Goal: Transaction & Acquisition: Purchase product/service

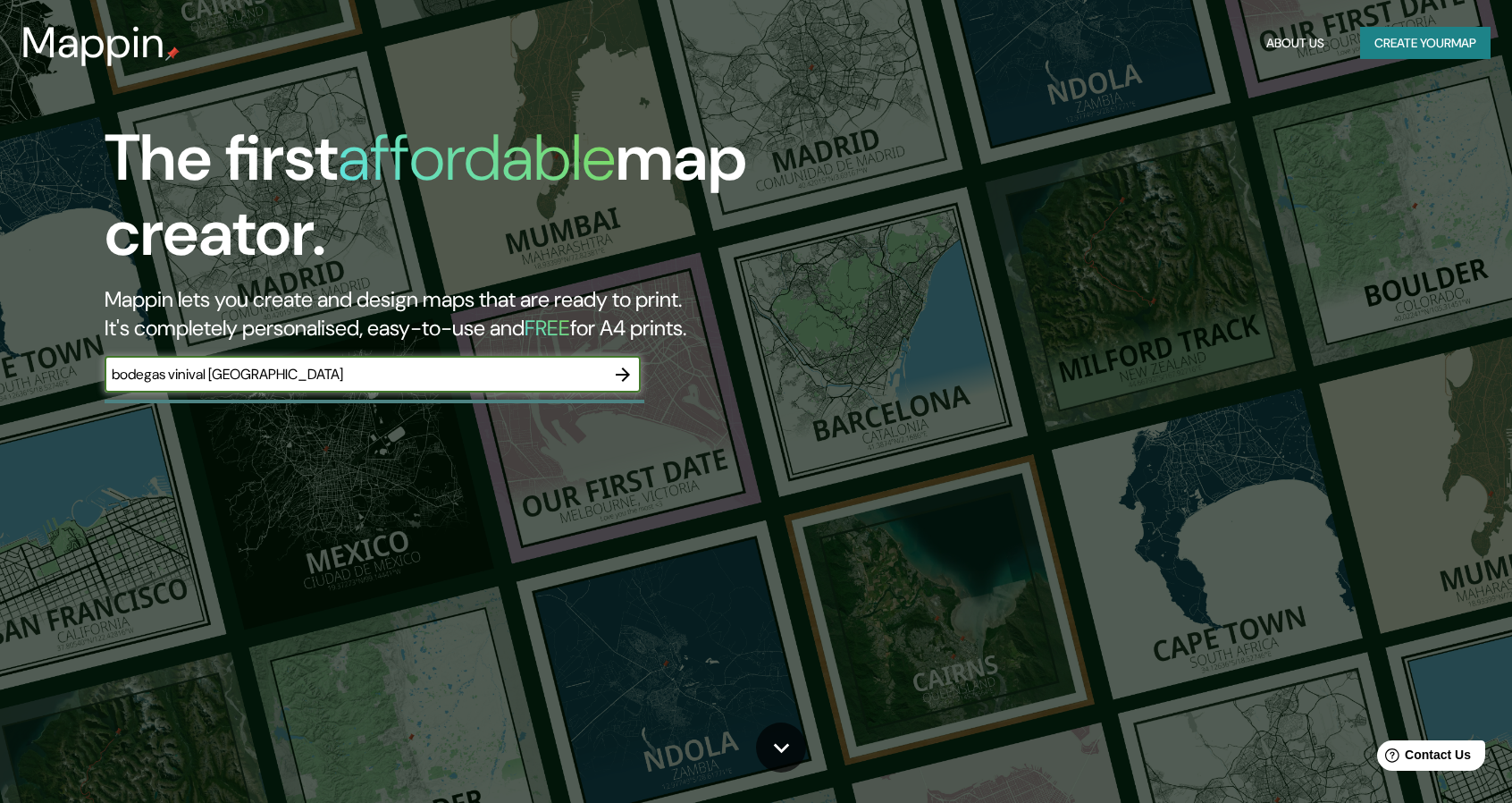
type input "bodegas vinival [GEOGRAPHIC_DATA]"
click at [622, 374] on icon "button" at bounding box center [623, 375] width 15 height 15
click at [255, 381] on input "valencia espa{a" at bounding box center [355, 374] width 501 height 21
type input "[GEOGRAPHIC_DATA] [GEOGRAPHIC_DATA]"
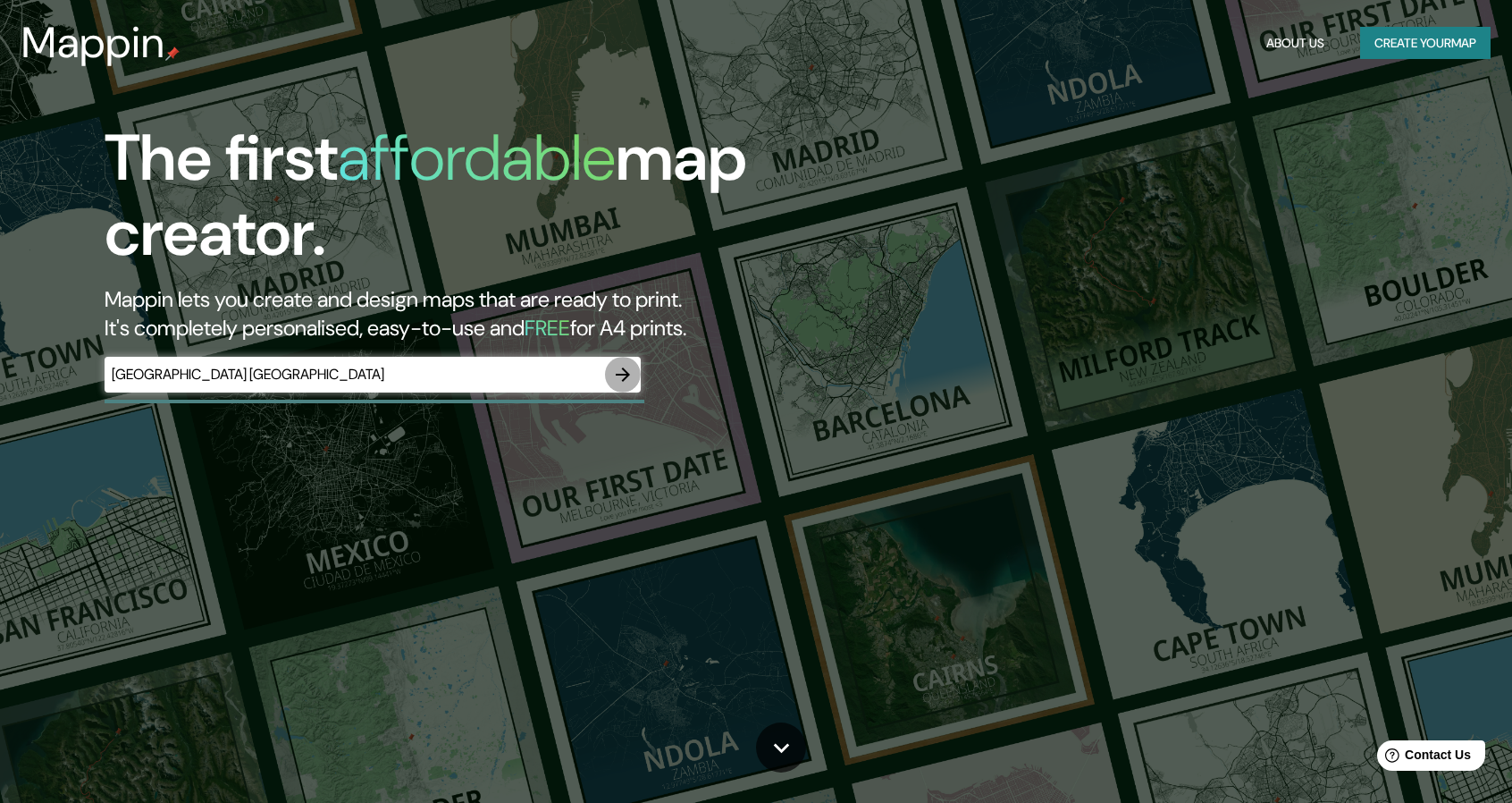
click at [631, 373] on icon "button" at bounding box center [623, 375] width 22 height 22
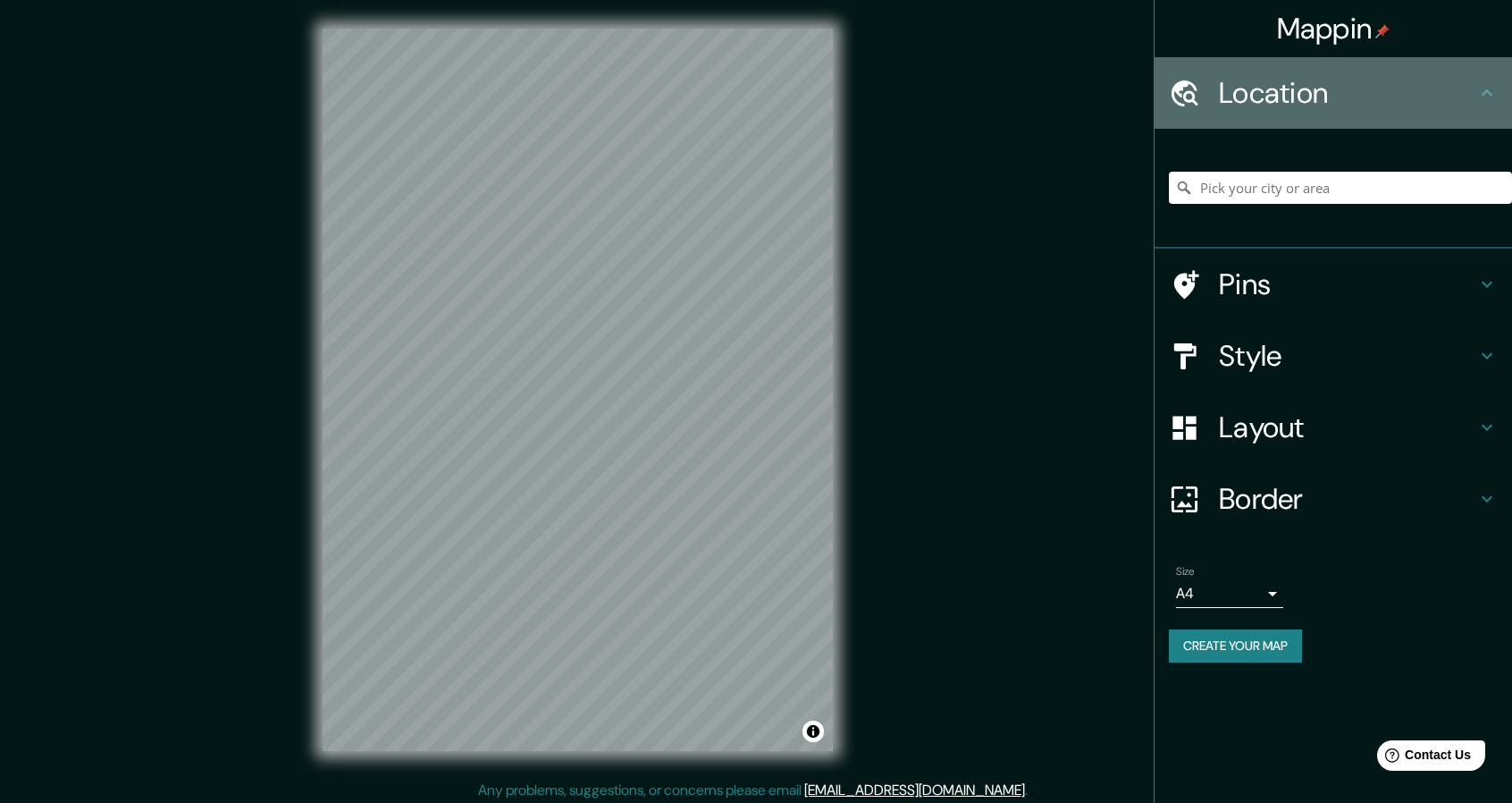
click at [1493, 98] on icon at bounding box center [1487, 93] width 22 height 22
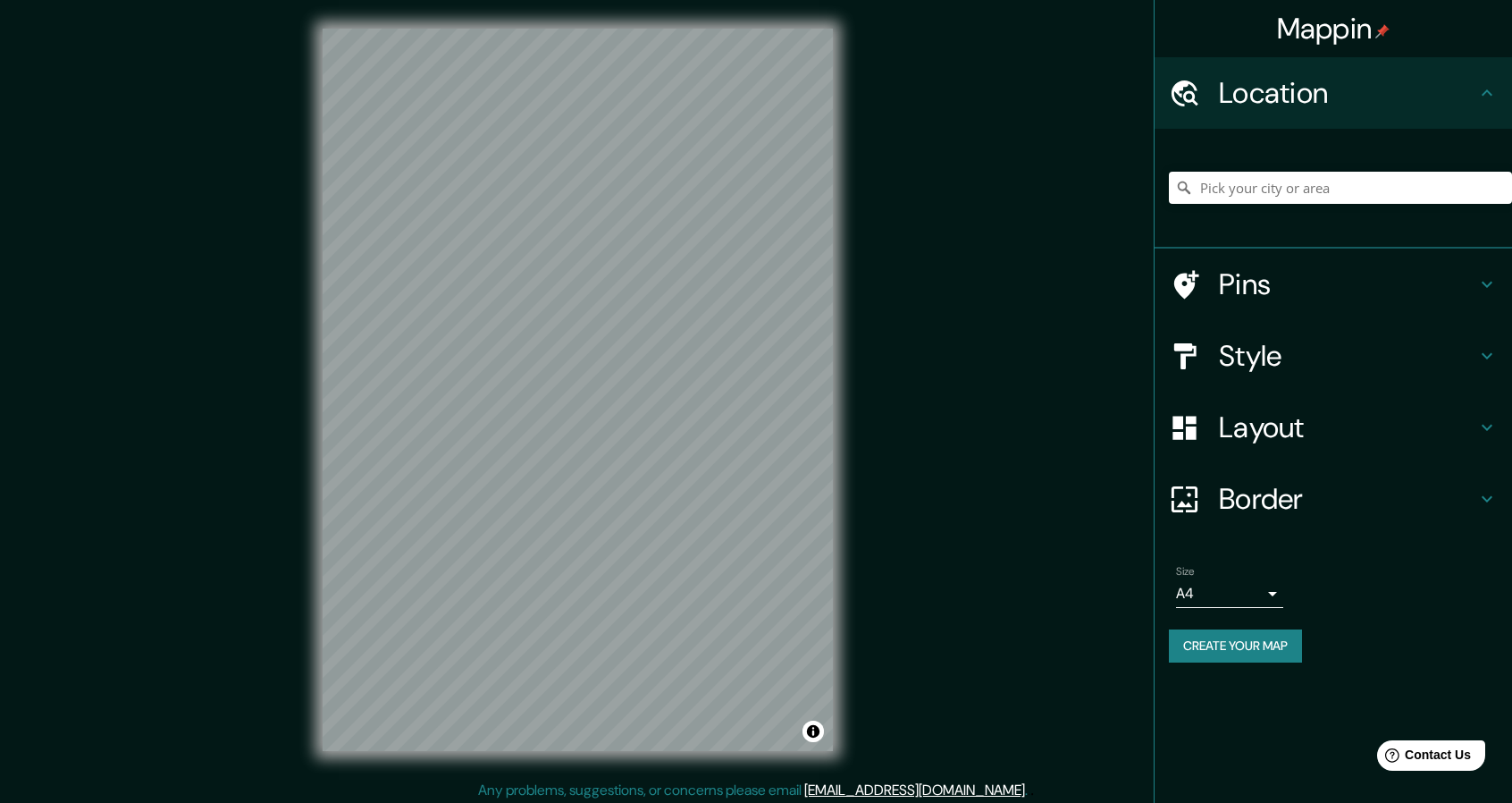
click at [1493, 98] on icon at bounding box center [1487, 93] width 22 height 22
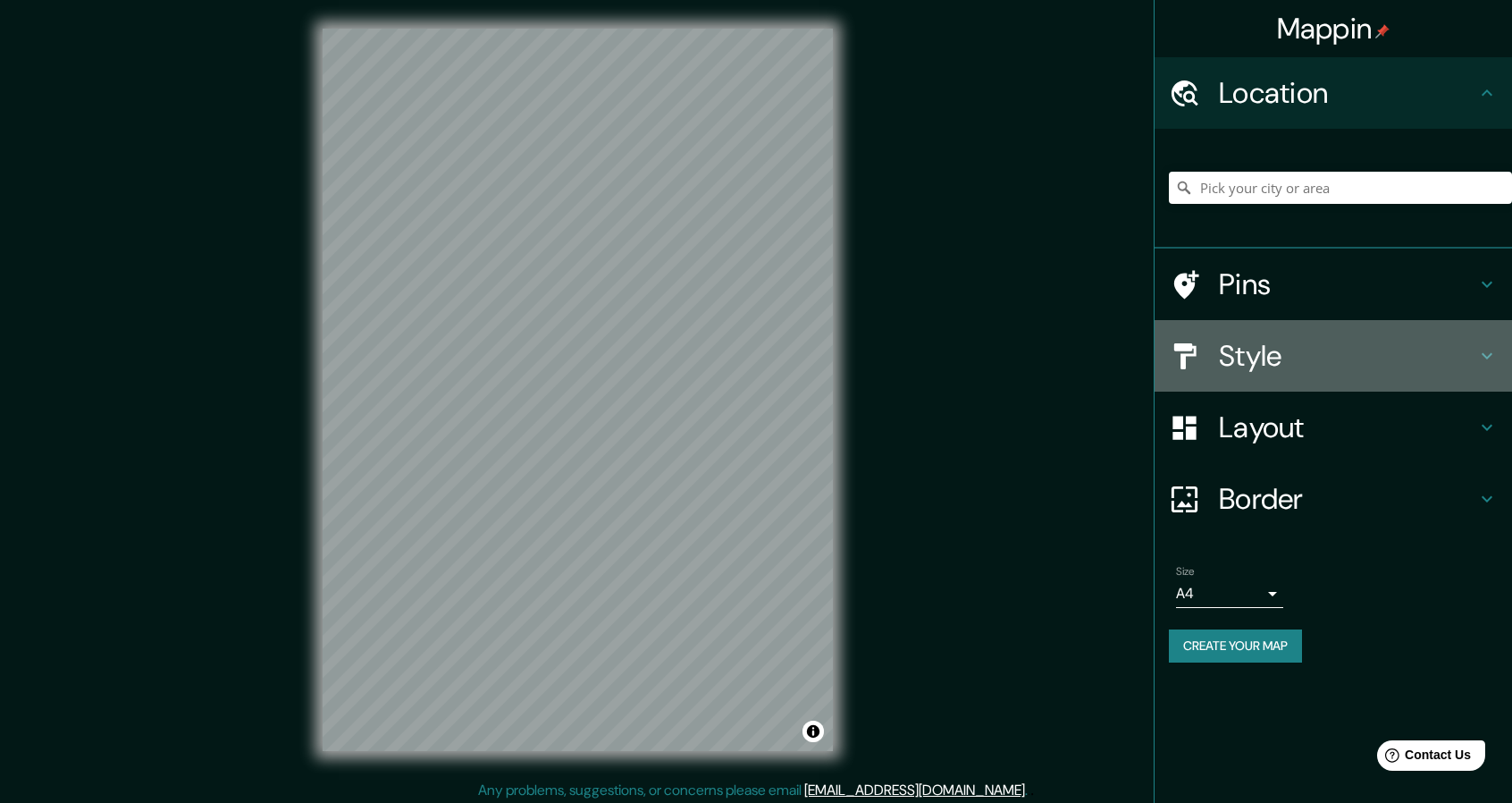
click at [1492, 347] on icon at bounding box center [1487, 356] width 22 height 22
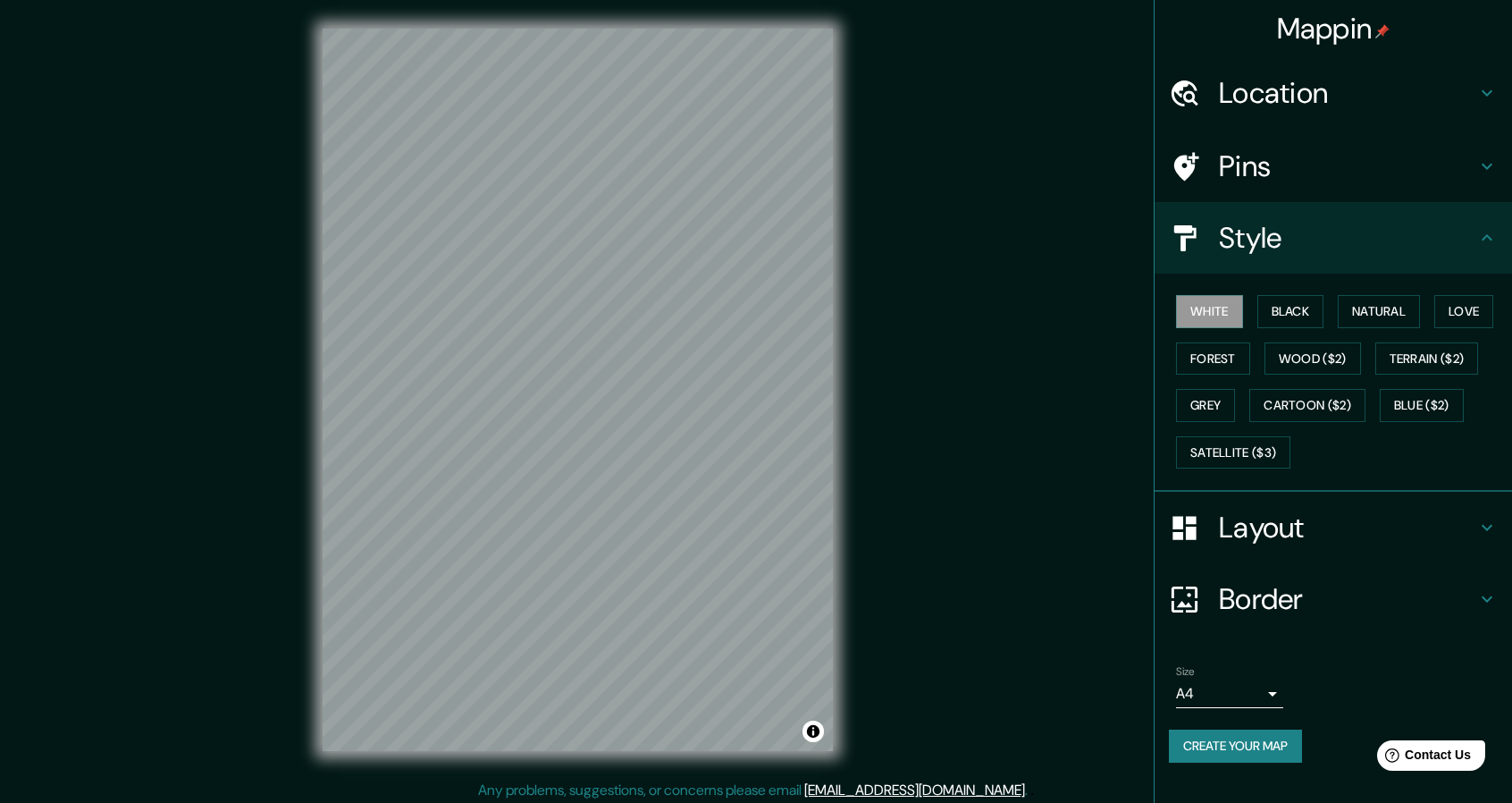
click at [1492, 241] on icon at bounding box center [1487, 238] width 22 height 22
click at [1490, 216] on div "Style" at bounding box center [1334, 237] width 358 height 71
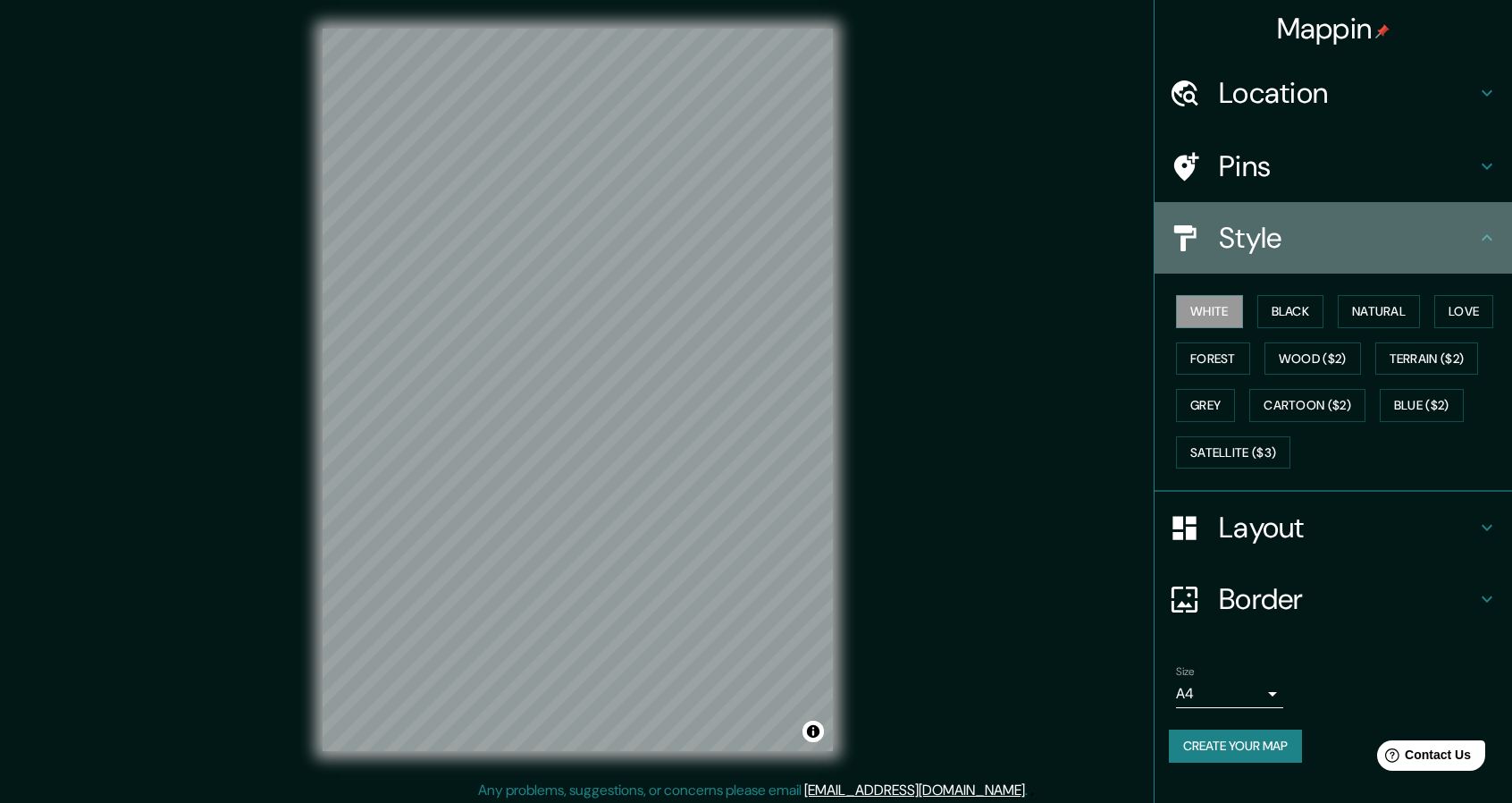
click at [1486, 236] on icon at bounding box center [1487, 237] width 11 height 6
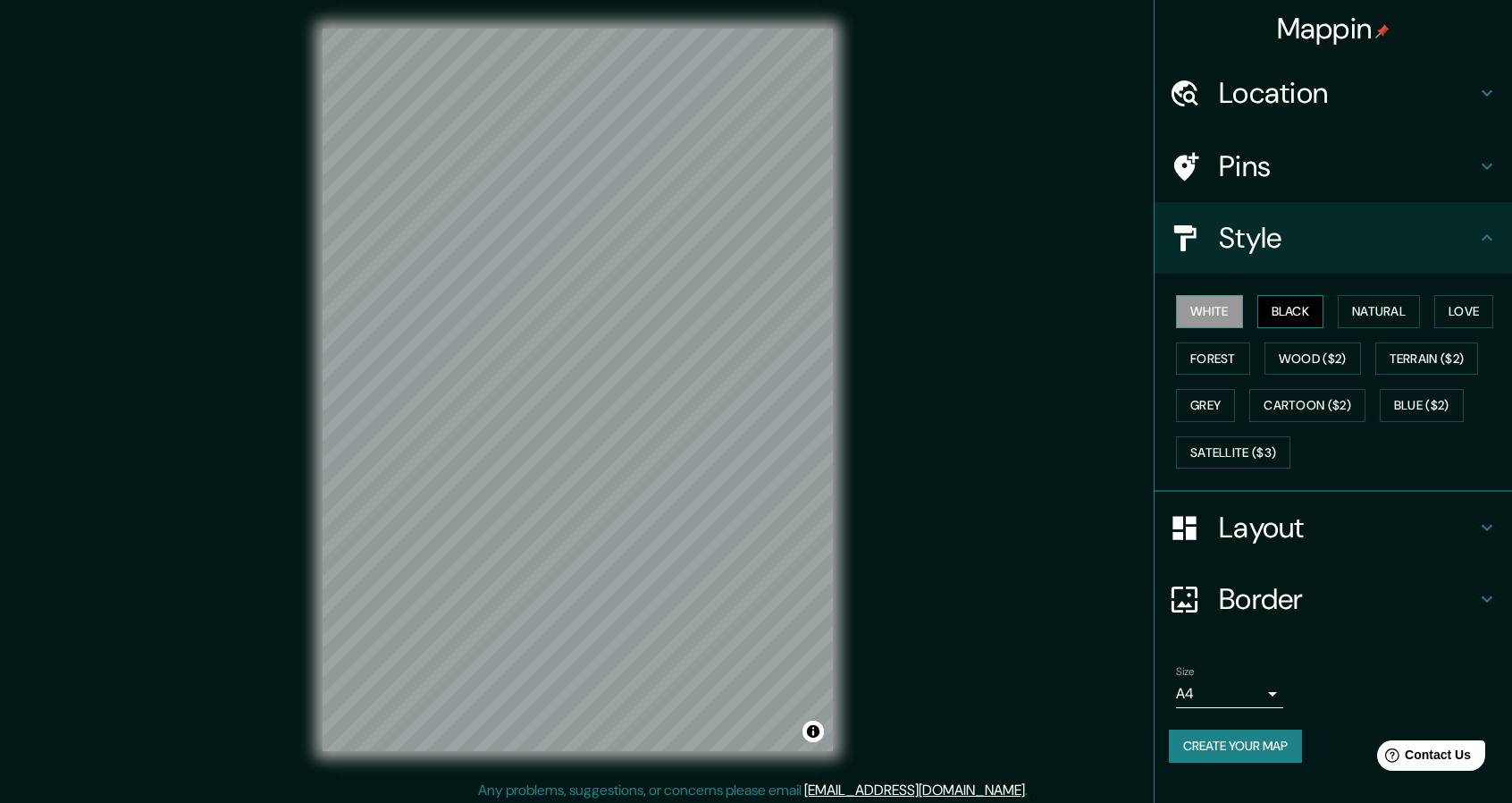
click at [1286, 303] on button "Black" at bounding box center [1290, 311] width 67 height 33
click at [1219, 318] on button "White" at bounding box center [1209, 311] width 67 height 33
click at [1362, 308] on button "Natural" at bounding box center [1379, 311] width 82 height 33
click at [199, 493] on div "Mappin Location Pins Style White Black Natural Love Forest Wood ($2) Terrain ($…" at bounding box center [756, 403] width 1512 height 808
click at [313, 495] on div "© Mapbox © OpenStreetMap Improve this map" at bounding box center [578, 390] width 568 height 779
